Goal: Information Seeking & Learning: Understand process/instructions

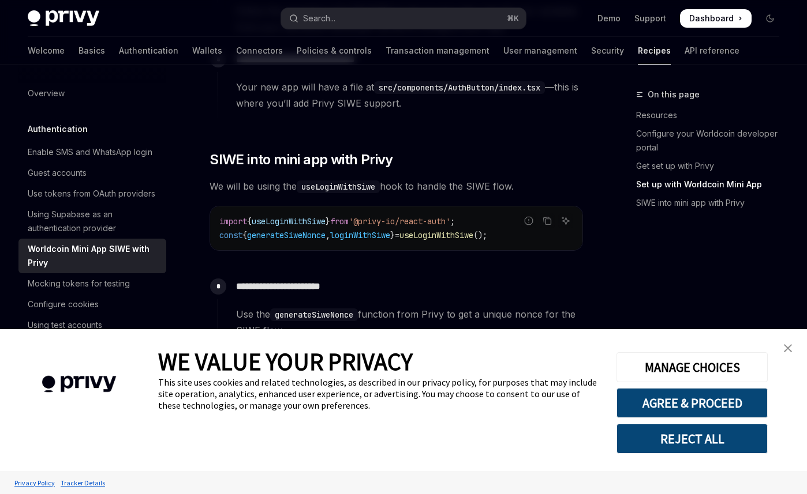
scroll to position [882, 0]
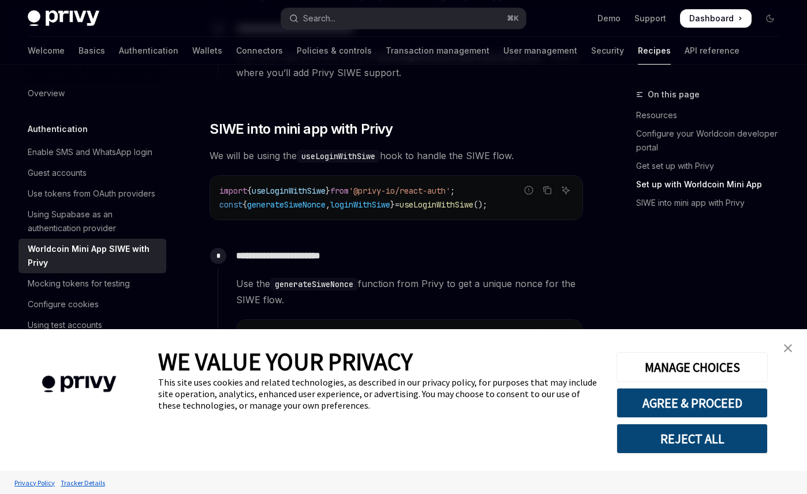
click at [792, 349] on link "close banner" at bounding box center [787, 348] width 23 height 23
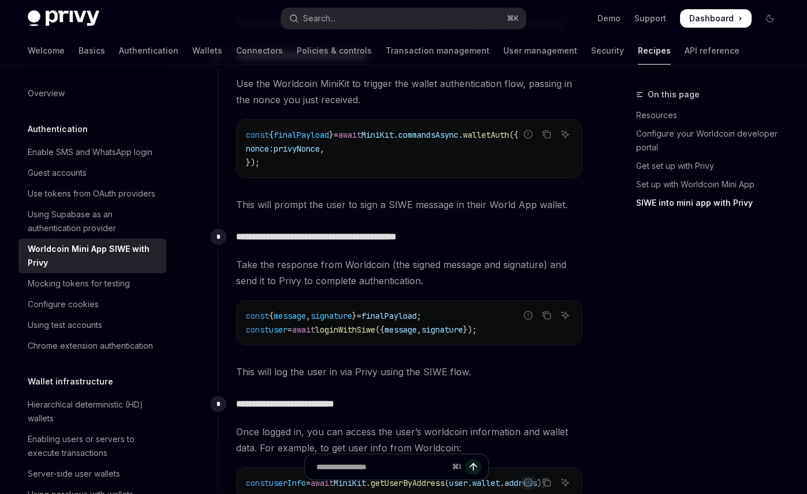
scroll to position [1253, 0]
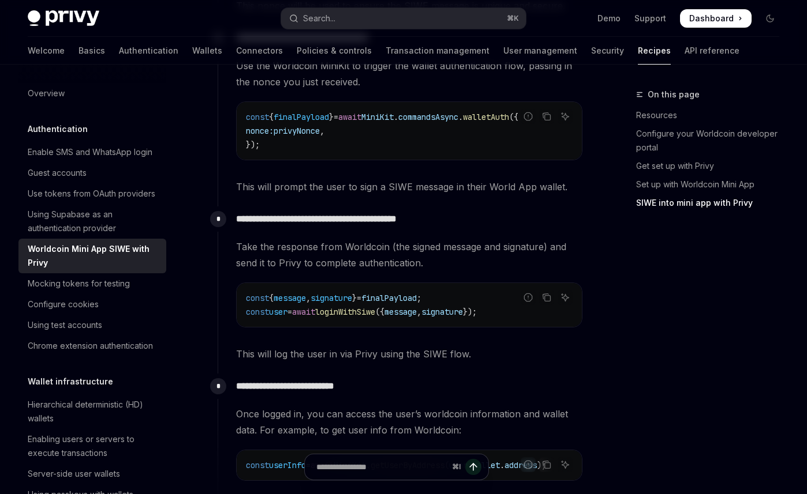
click at [463, 317] on span "signature" at bounding box center [442, 312] width 42 height 10
click at [458, 317] on span "const user = await loginWithSiwe ({ message , signature });" at bounding box center [361, 312] width 231 height 10
drag, startPoint x: 458, startPoint y: 319, endPoint x: 494, endPoint y: 322, distance: 35.9
click at [494, 322] on div "Report incorrect code Copy Ask AI const { message , signature } = finalPayload …" at bounding box center [409, 305] width 346 height 45
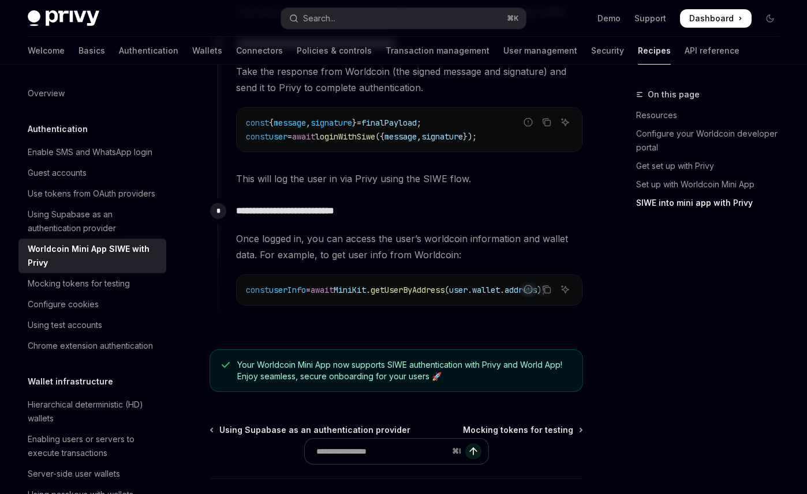
scroll to position [1434, 0]
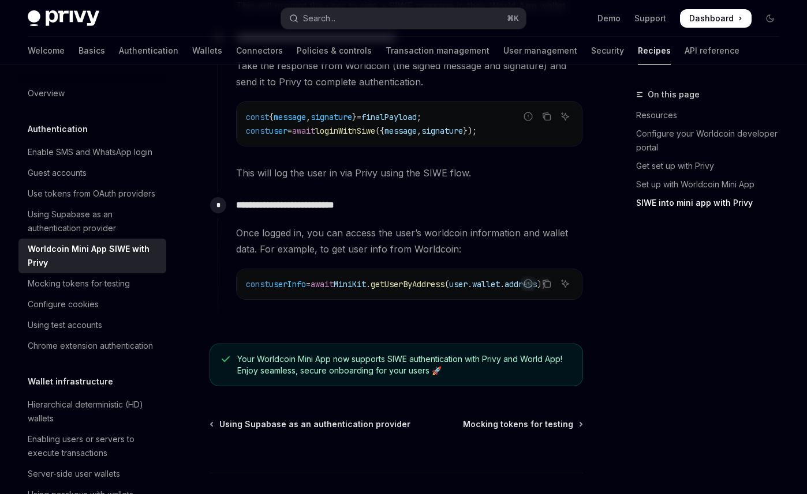
click at [558, 213] on p "**********" at bounding box center [409, 205] width 346 height 16
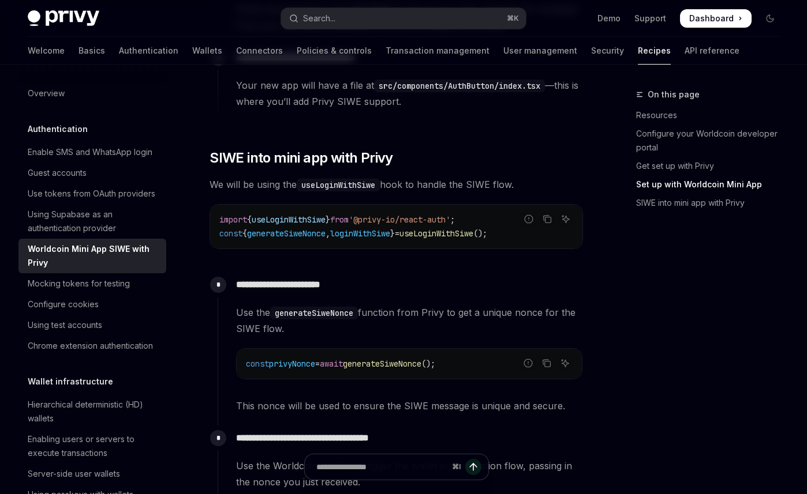
scroll to position [842, 0]
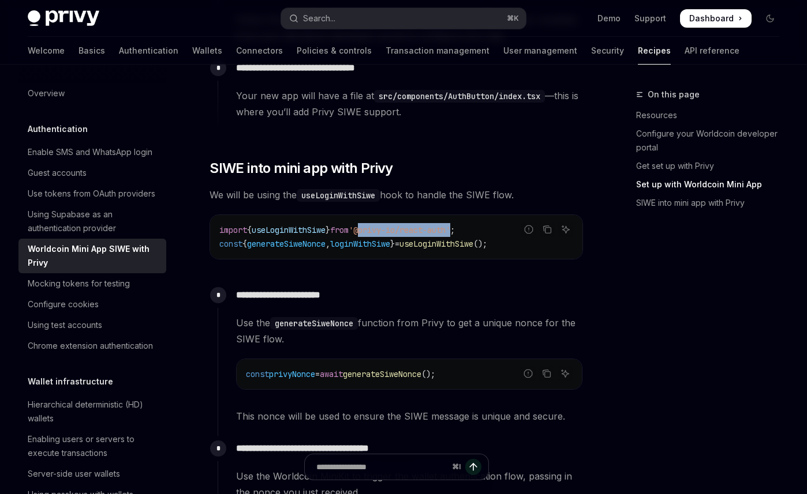
drag, startPoint x: 374, startPoint y: 232, endPoint x: 472, endPoint y: 234, distance: 98.1
click at [450, 234] on span "'@privy-io/react-auth'" at bounding box center [399, 230] width 102 height 10
copy span "@privy-io/react-auth"
click at [555, 142] on div "**********" at bounding box center [395, 151] width 373 height 1655
type textarea "*"
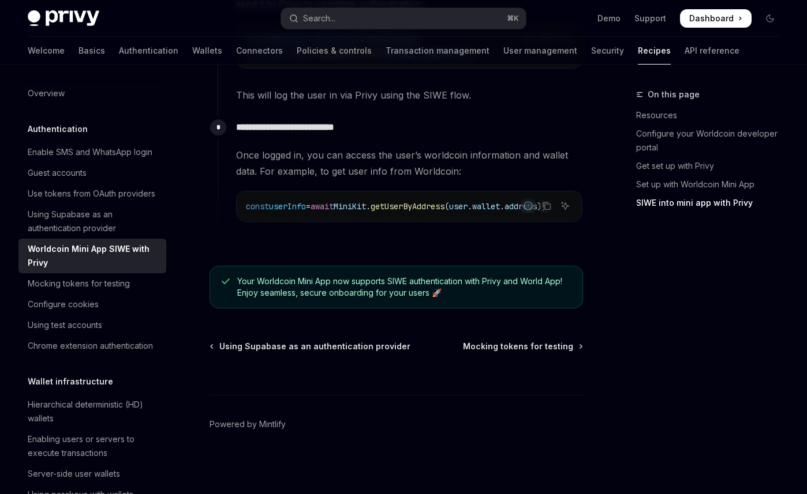
scroll to position [1522, 0]
drag, startPoint x: 670, startPoint y: 359, endPoint x: 677, endPoint y: 357, distance: 7.8
click at [673, 358] on div "On this page Resources Configure your Worldcoin developer portal Get set up wit…" at bounding box center [700, 291] width 175 height 407
click at [696, 316] on div "On this page Resources Configure your Worldcoin developer portal Get set up wit…" at bounding box center [700, 291] width 175 height 407
